Goal: Task Accomplishment & Management: Use online tool/utility

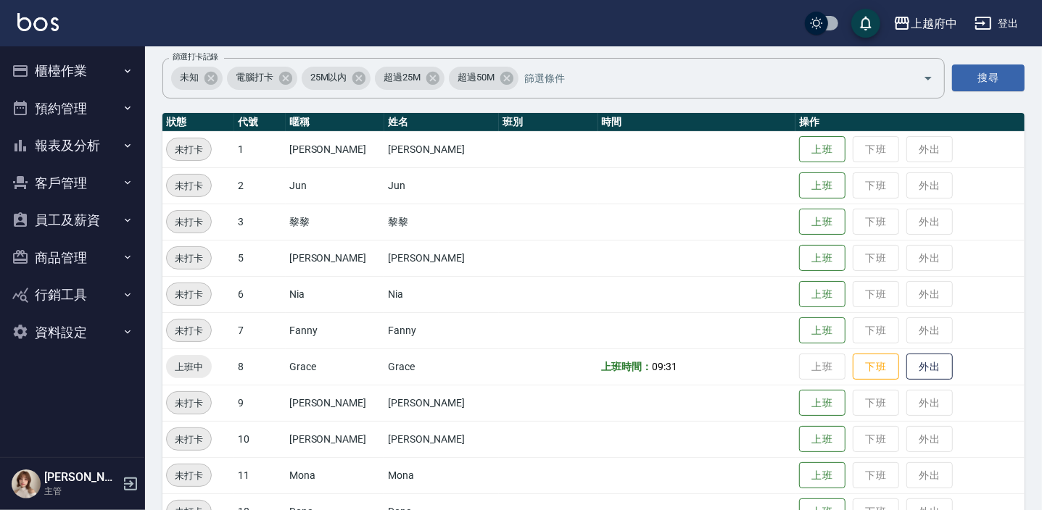
scroll to position [197, 0]
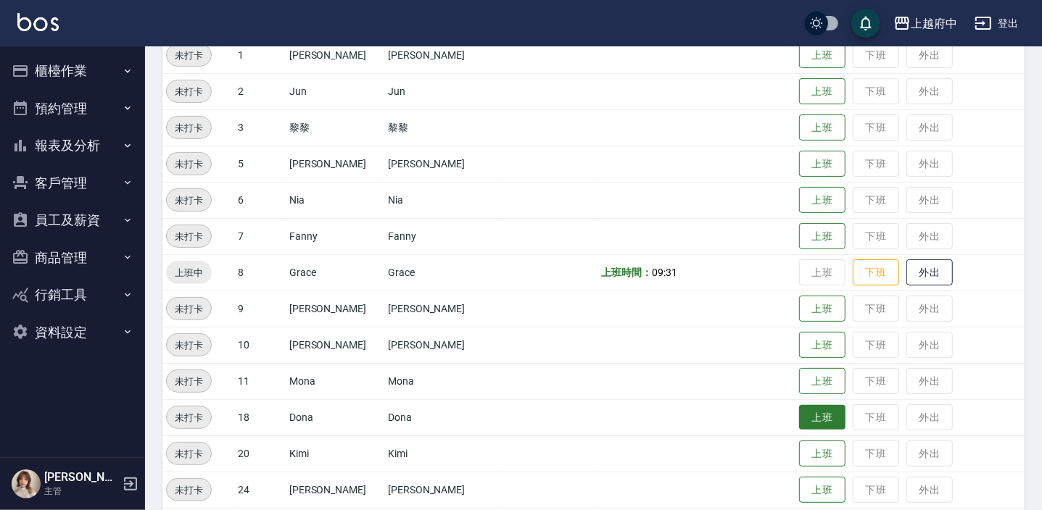
click at [818, 420] on button "上班" at bounding box center [822, 417] width 46 height 25
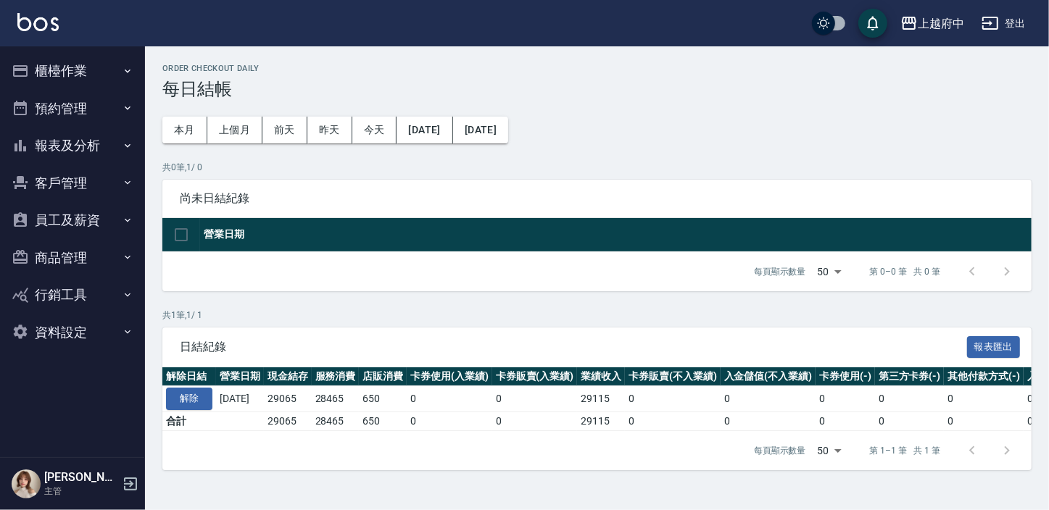
click at [79, 193] on button "客戶管理" at bounding box center [72, 184] width 133 height 38
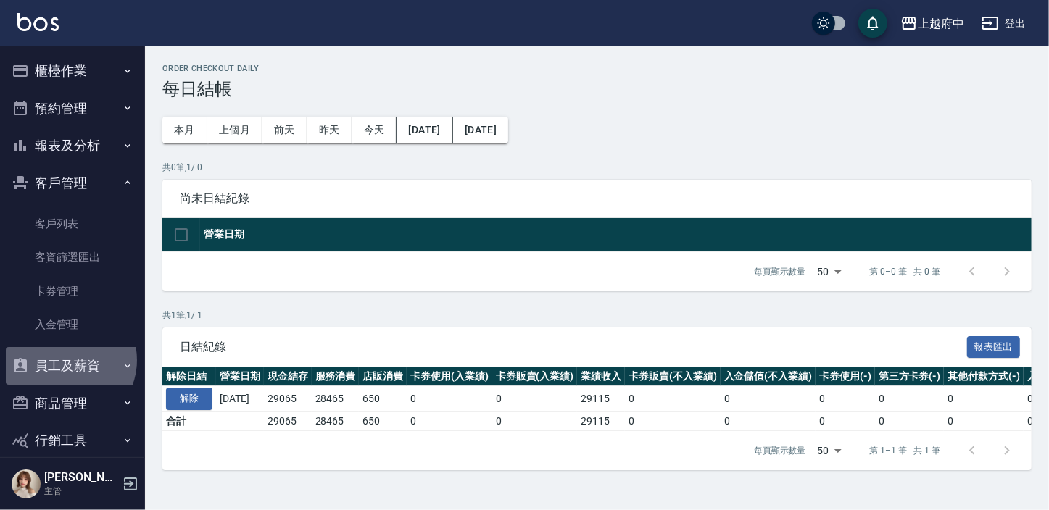
click at [65, 360] on button "員工及薪資" at bounding box center [72, 366] width 133 height 38
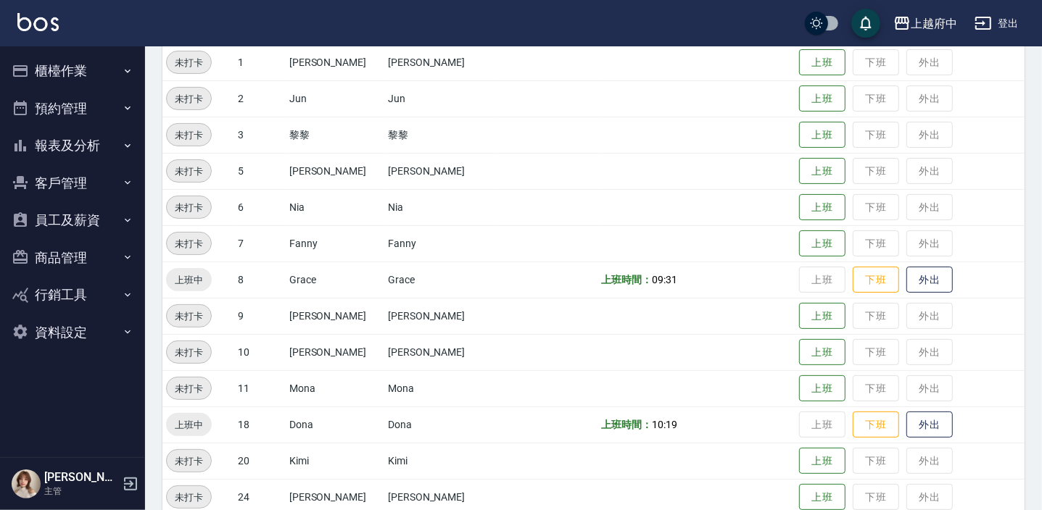
scroll to position [197, 0]
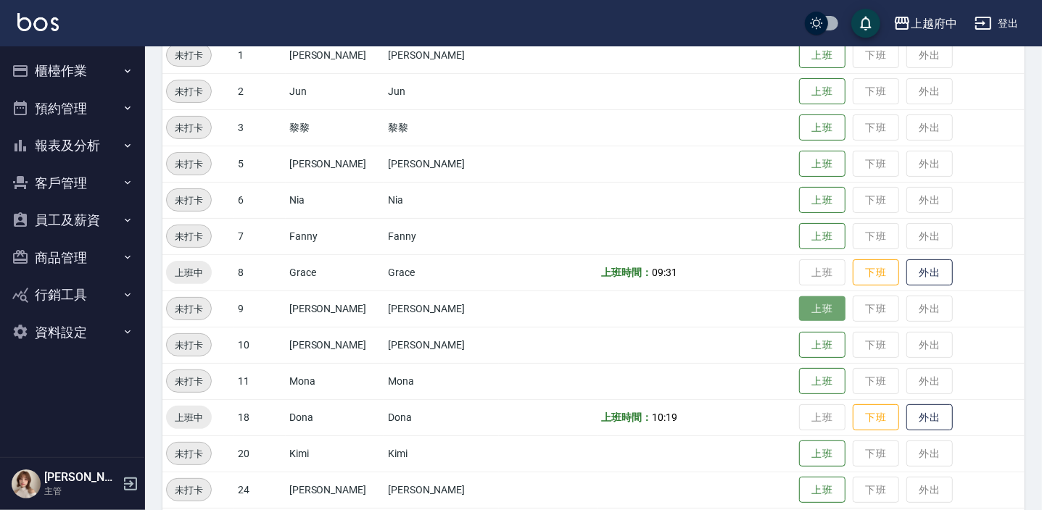
click at [807, 300] on button "上班" at bounding box center [822, 308] width 46 height 25
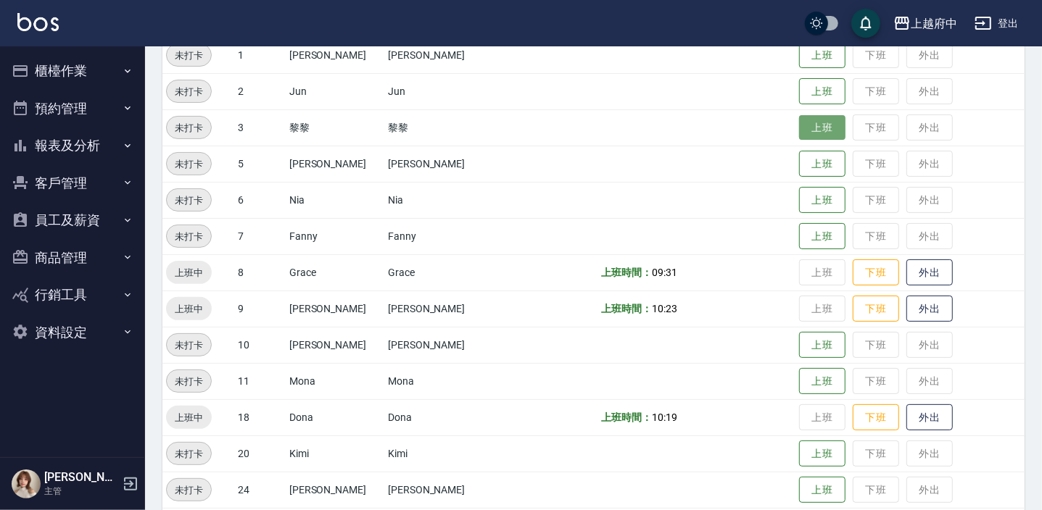
click at [824, 121] on button "上班" at bounding box center [822, 127] width 46 height 25
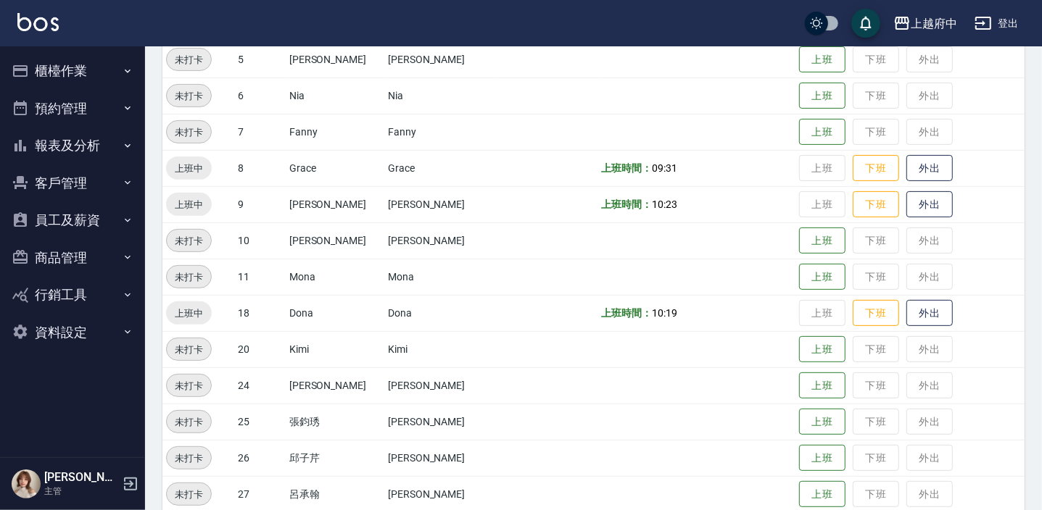
scroll to position [466, 0]
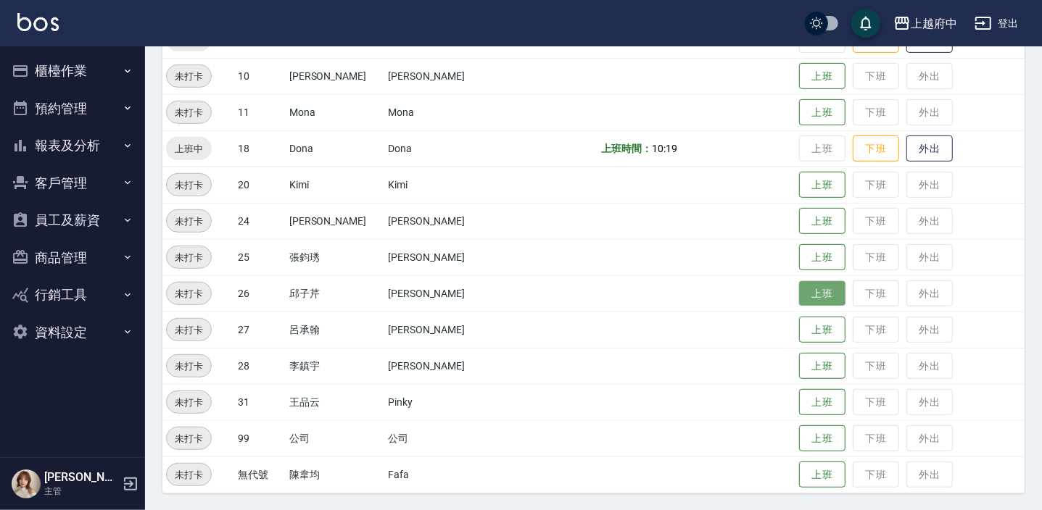
click at [799, 293] on button "上班" at bounding box center [822, 293] width 46 height 25
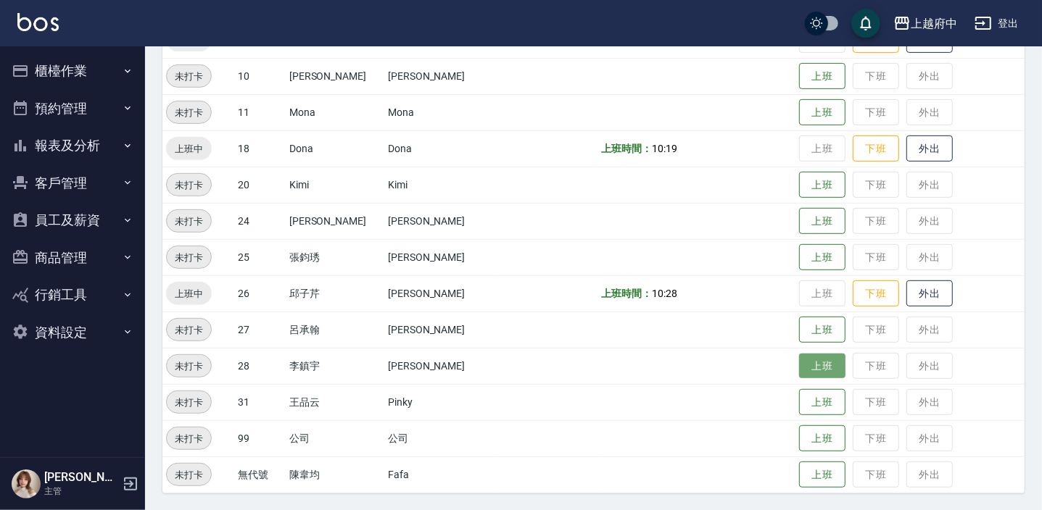
click at [802, 361] on button "上班" at bounding box center [822, 366] width 46 height 25
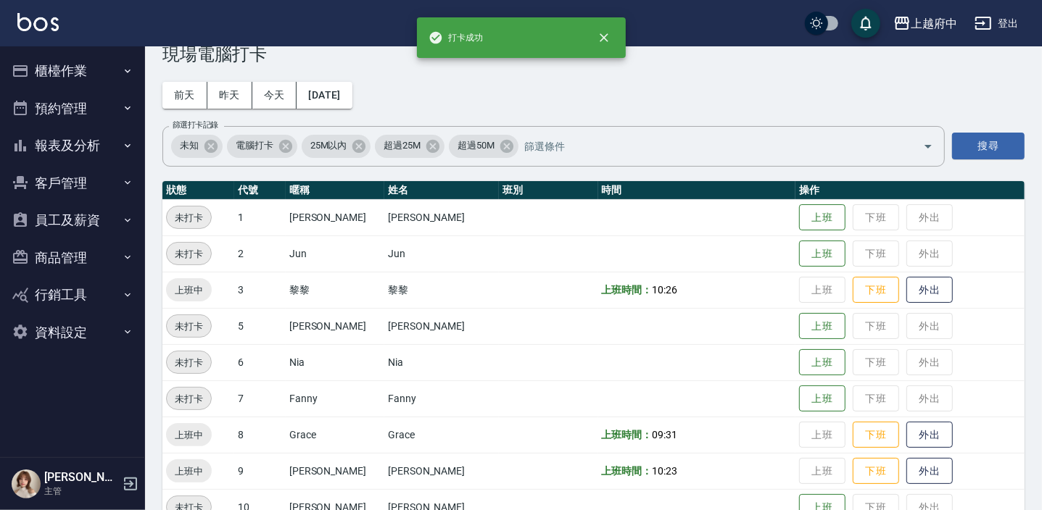
scroll to position [0, 0]
